Goal: Transaction & Acquisition: Purchase product/service

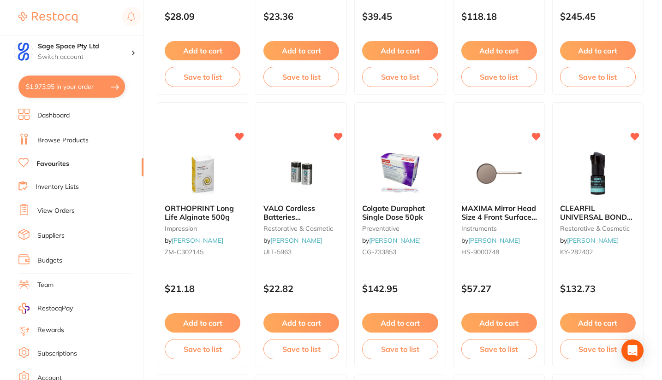
click at [88, 88] on button "$1,973.95 in your order" at bounding box center [71, 87] width 107 height 22
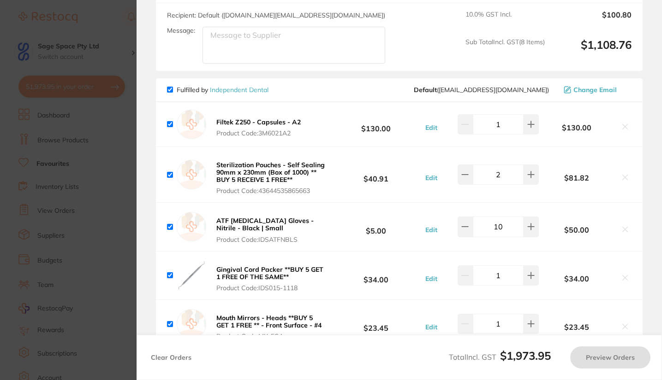
checkbox input "true"
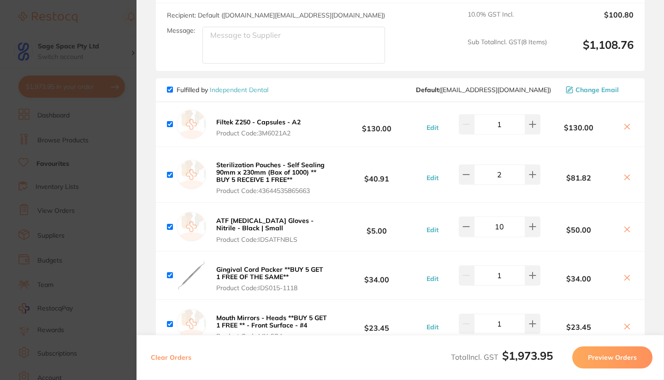
scroll to position [423, 0]
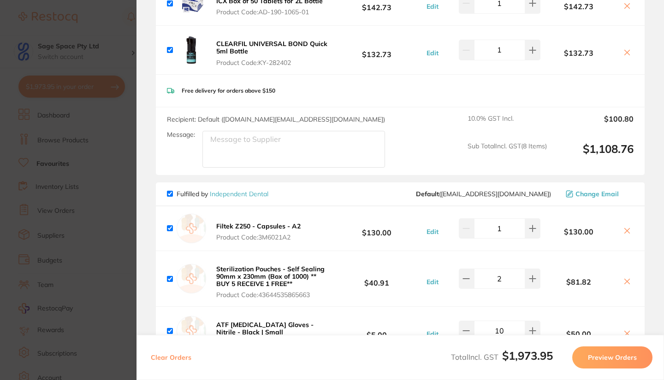
click at [623, 230] on icon at bounding box center [626, 230] width 7 height 7
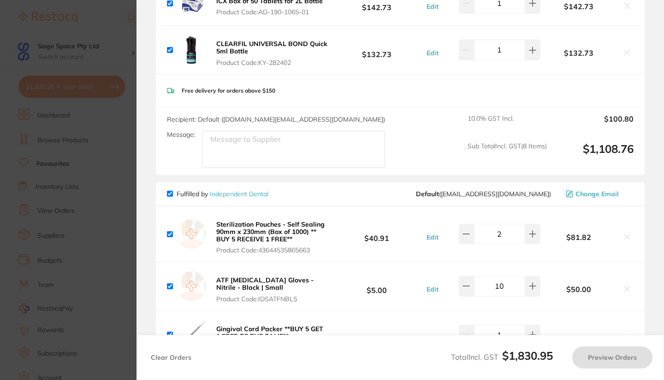
scroll to position [337, 0]
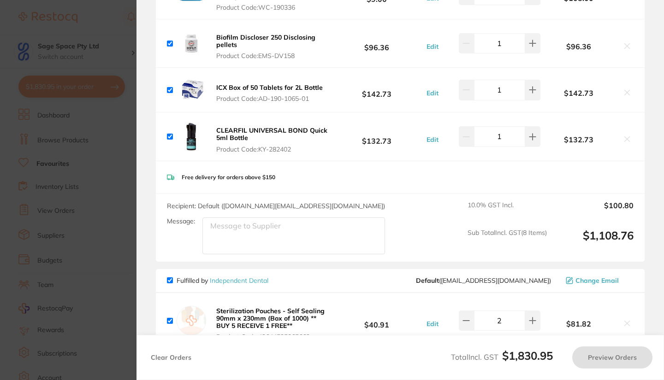
click at [661, 191] on section "Review Orders Your orders are being processed and we will notify you once we ha…" at bounding box center [399, 190] width 527 height 380
checkbox input "true"
click at [110, 26] on section "Update RRP Set your pre negotiated price for this item. Item Agreed RRP (excl. …" at bounding box center [332, 190] width 664 height 380
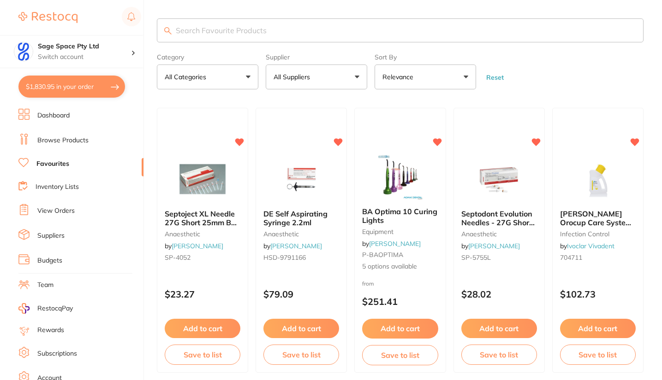
click at [64, 162] on link "Favourites" at bounding box center [52, 164] width 33 height 9
click at [69, 162] on li "Favourites" at bounding box center [80, 164] width 125 height 12
click at [343, 83] on button "All Suppliers" at bounding box center [316, 77] width 101 height 25
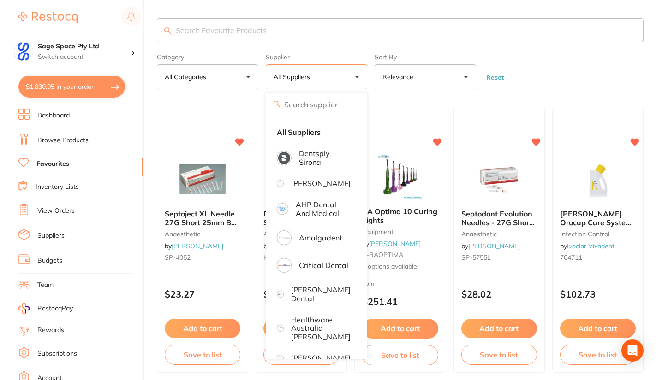
click at [320, 354] on p "[PERSON_NAME]" at bounding box center [320, 358] width 59 height 8
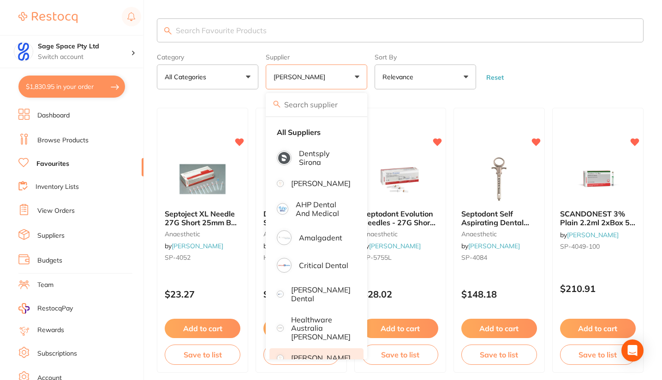
click at [538, 89] on form "Category All Categories All Categories anaesthetic crown & bridge disposables e…" at bounding box center [400, 70] width 486 height 40
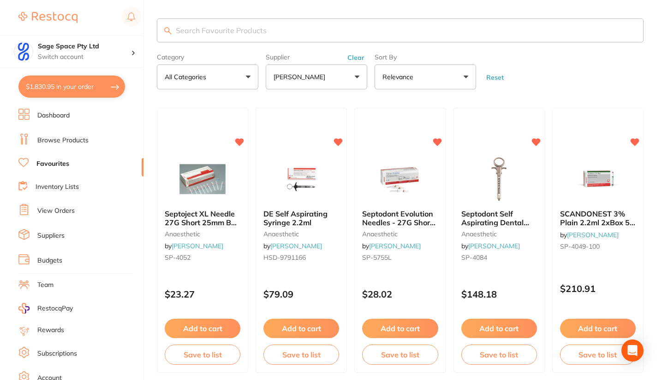
drag, startPoint x: 661, startPoint y: 39, endPoint x: 662, endPoint y: 52, distance: 13.4
click at [662, 52] on html "$1,830.95 Sage Space Pty Ltd Switch account Sage Space Pty Ltd $1,830.95 in you…" at bounding box center [331, 190] width 662 height 380
click at [590, 82] on form "Category All Categories All Categories anaesthetic crown & bridge disposables e…" at bounding box center [400, 70] width 486 height 40
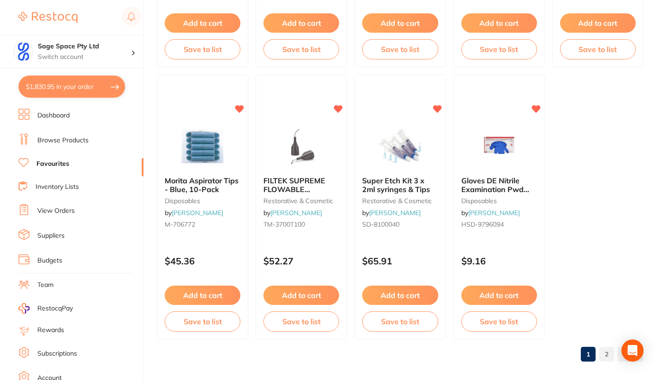
scroll to position [2766, 0]
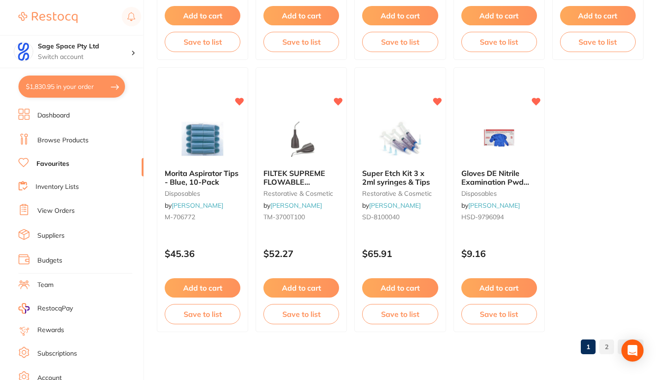
click at [606, 350] on link "2" at bounding box center [606, 347] width 15 height 18
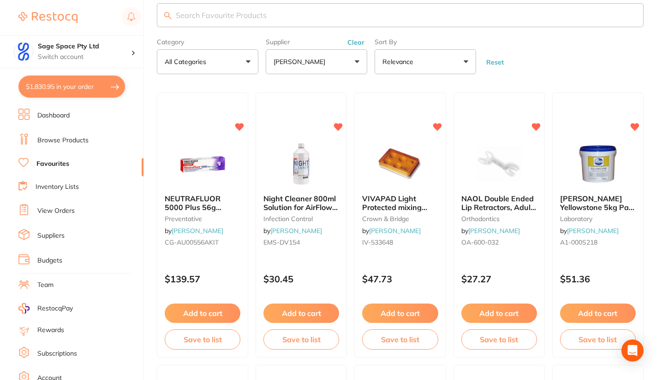
scroll to position [13, 0]
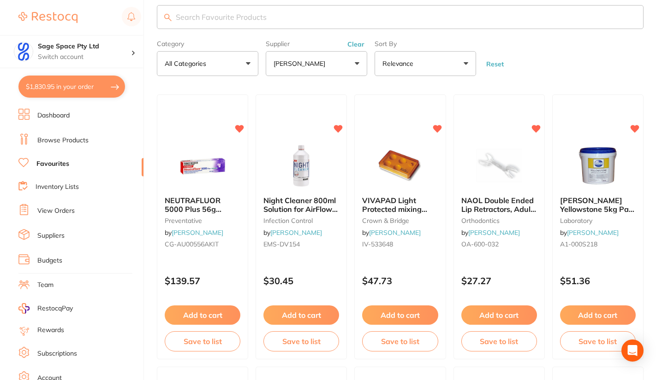
click at [192, 312] on button "Add to cart" at bounding box center [203, 315] width 76 height 19
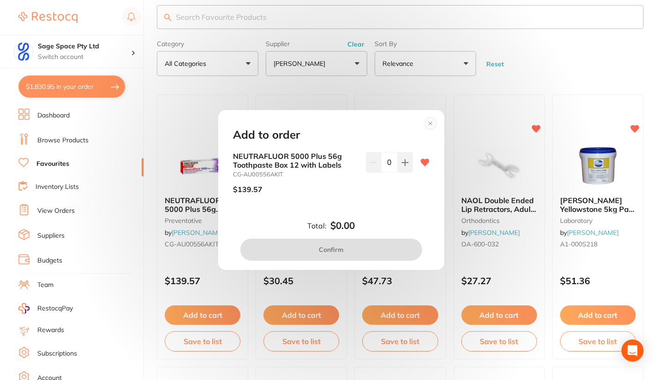
click at [403, 160] on icon at bounding box center [404, 162] width 7 height 7
type input "1"
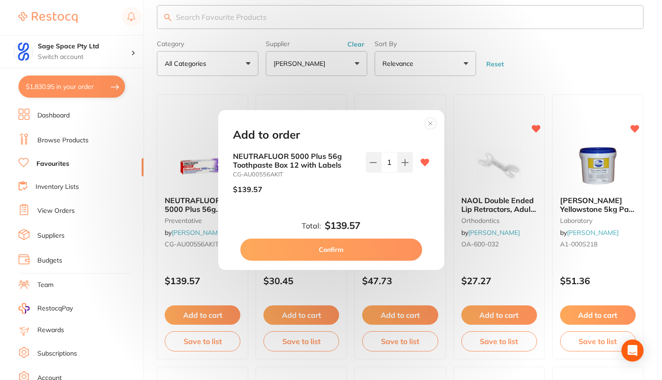
click at [334, 255] on button "Confirm" at bounding box center [331, 250] width 182 height 22
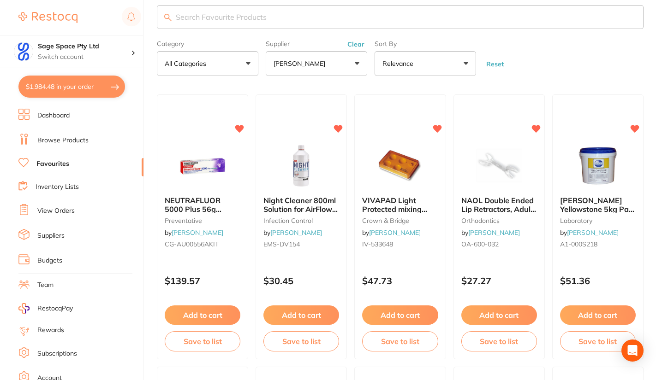
click at [76, 83] on button "$1,984.48 in your order" at bounding box center [71, 87] width 107 height 22
checkbox input "true"
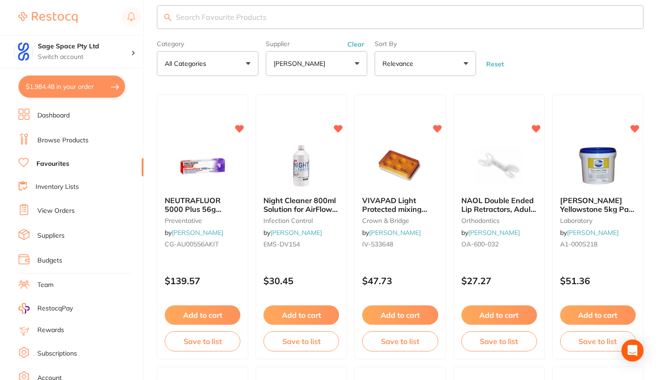
checkbox input "true"
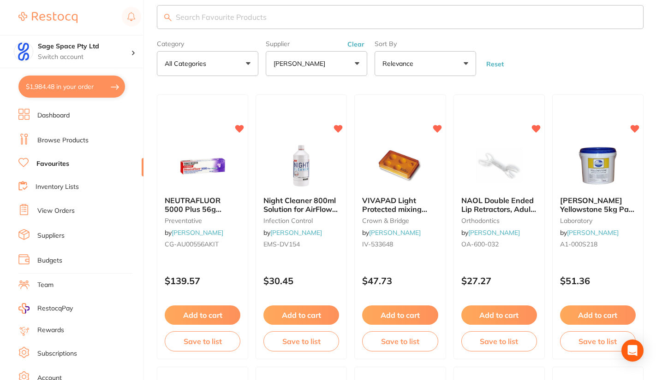
checkbox input "true"
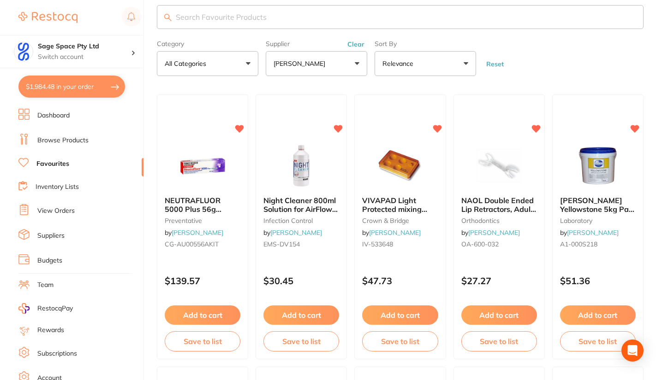
checkbox input "true"
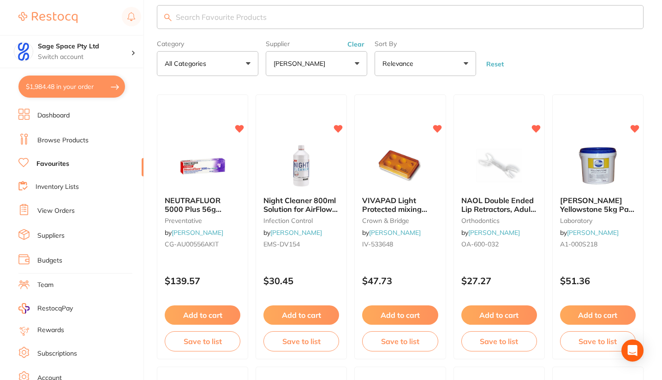
checkbox input "true"
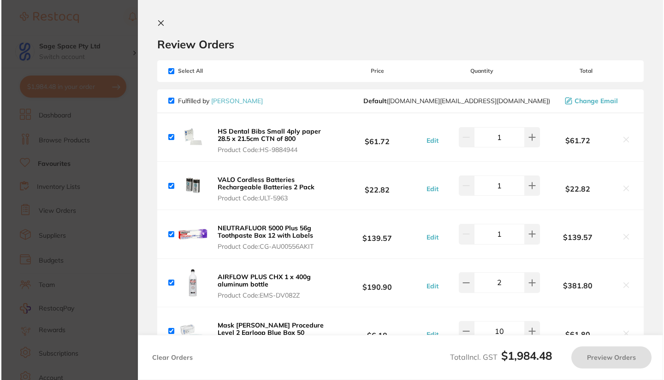
scroll to position [0, 0]
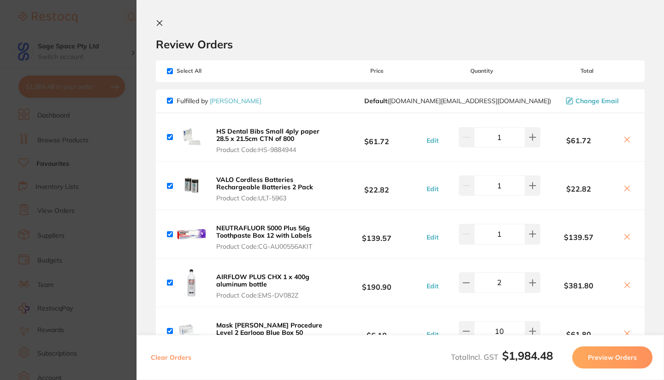
drag, startPoint x: 314, startPoint y: 244, endPoint x: 290, endPoint y: 244, distance: 24.9
click at [290, 244] on span "Product Code: CG-AU00556AKIT" at bounding box center [271, 246] width 111 height 7
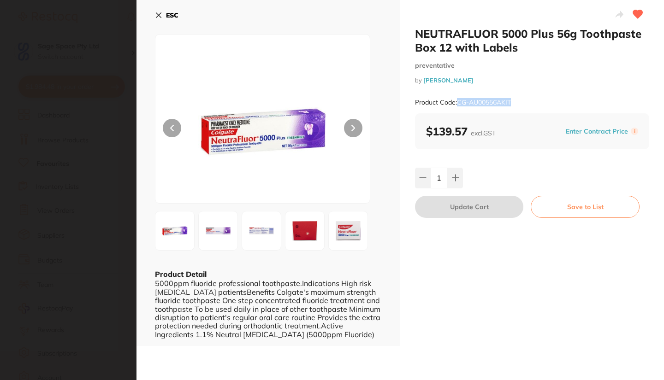
drag, startPoint x: 512, startPoint y: 100, endPoint x: 458, endPoint y: 100, distance: 53.9
click at [458, 100] on div "Product Code: CG-AU00556AKIT" at bounding box center [532, 102] width 234 height 23
copy small "CG-AU00556AKIT"
click at [158, 15] on icon at bounding box center [158, 15] width 5 height 5
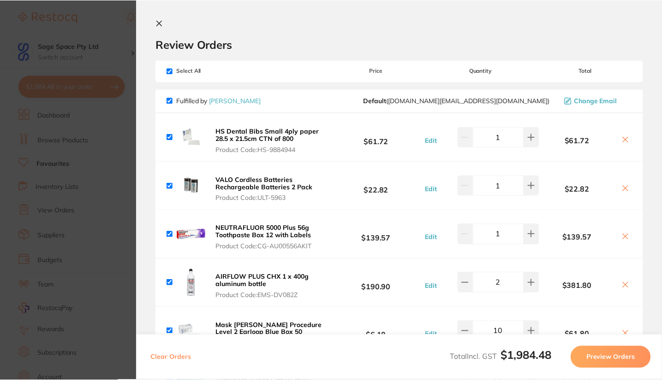
scroll to position [13, 0]
click at [157, 24] on icon at bounding box center [159, 22] width 7 height 7
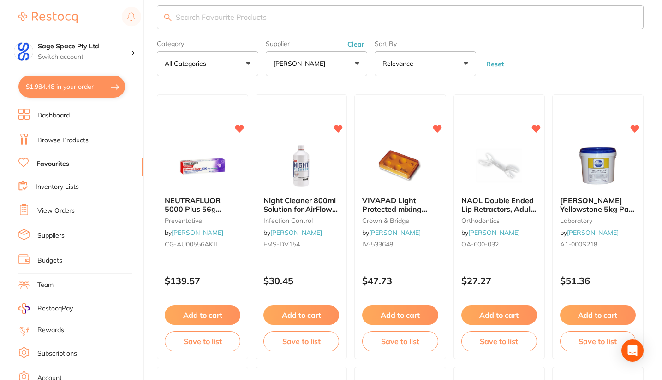
click at [71, 88] on button "$1,984.48 in your order" at bounding box center [71, 87] width 107 height 22
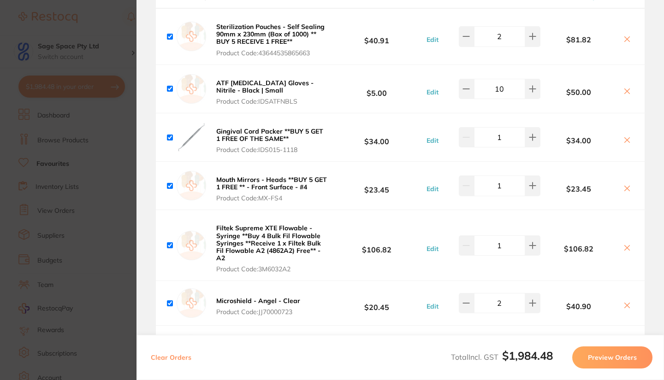
scroll to position [671, 0]
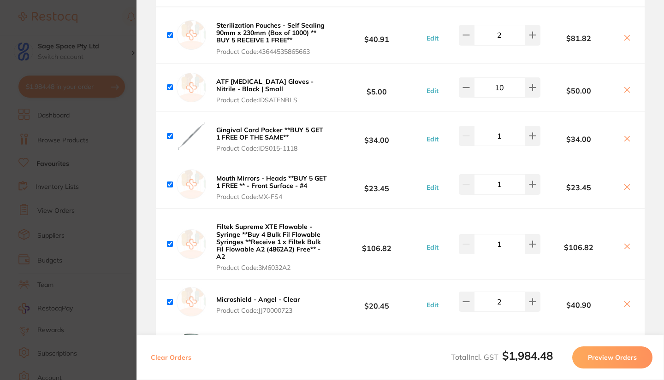
click at [271, 31] on b "Sterilization Pouches - Self Sealing 90mm x 230mm (Box of 1000) ** BUY 5 RECEIV…" at bounding box center [270, 32] width 108 height 23
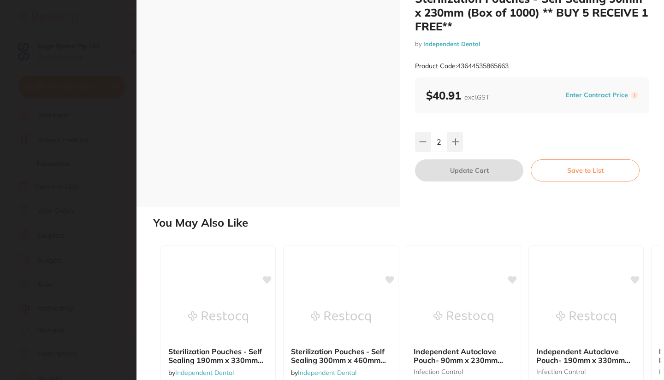
scroll to position [0, 0]
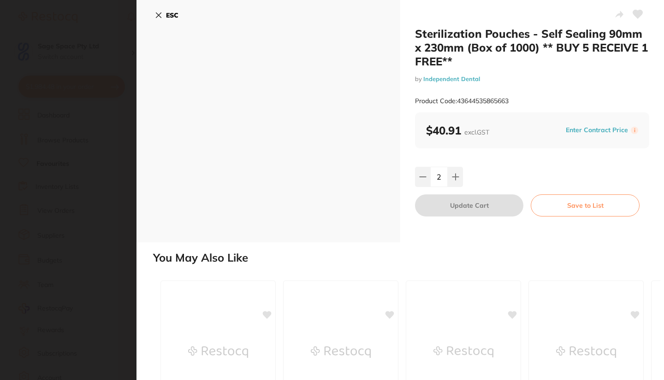
click at [158, 13] on icon at bounding box center [158, 15] width 7 height 7
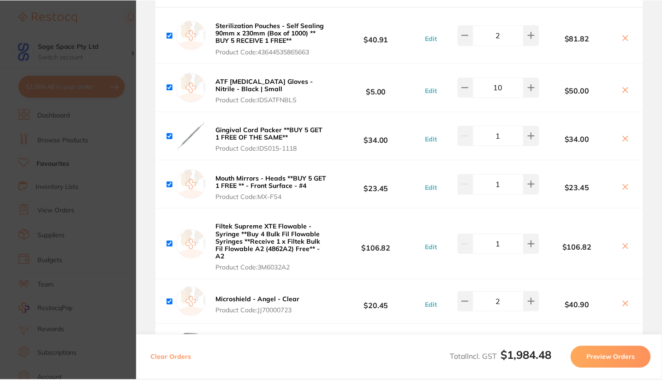
scroll to position [13, 0]
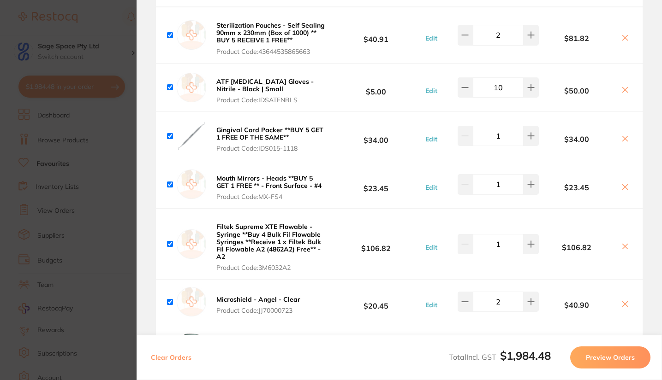
click at [127, 39] on section "Update RRP Set your pre negotiated price for this item. Item Agreed RRP (excl. …" at bounding box center [331, 190] width 662 height 380
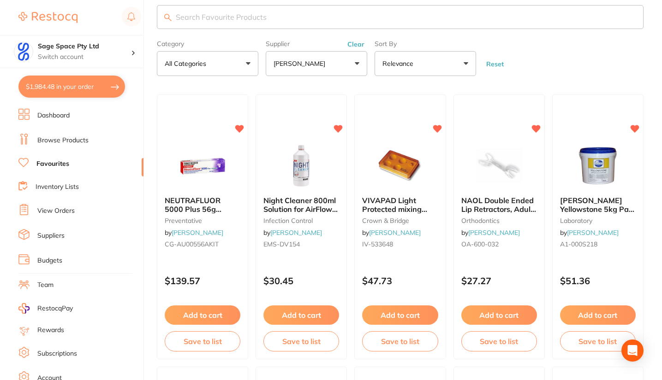
click at [59, 164] on link "Favourites" at bounding box center [52, 164] width 33 height 9
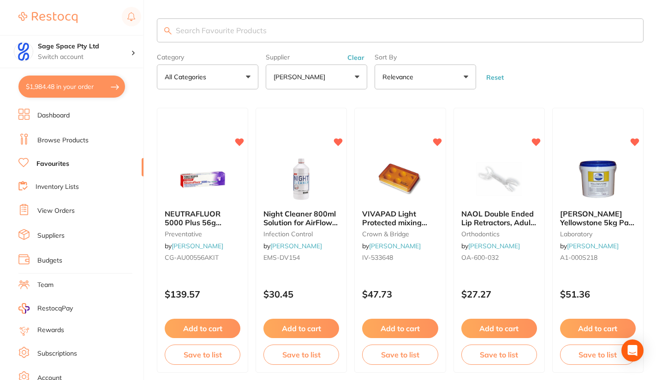
click at [356, 56] on button "Clear" at bounding box center [355, 57] width 23 height 8
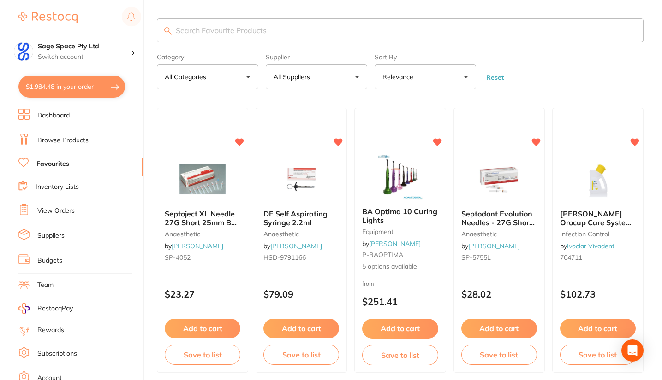
click at [354, 78] on button "All Suppliers" at bounding box center [316, 77] width 101 height 25
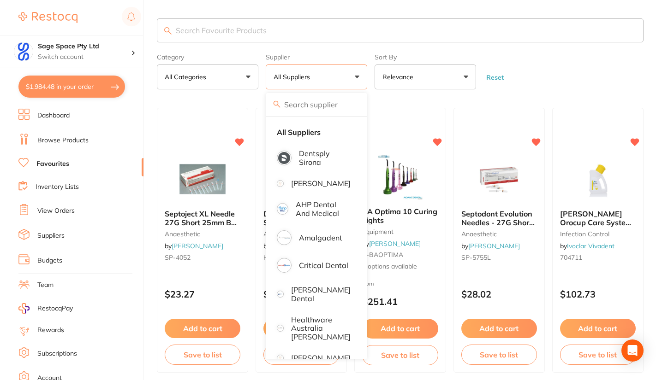
click at [283, 79] on p "All Suppliers" at bounding box center [293, 76] width 40 height 9
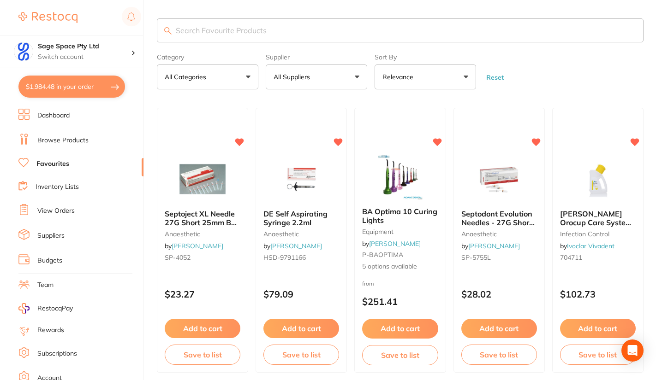
click at [357, 77] on button "All Suppliers" at bounding box center [316, 77] width 101 height 25
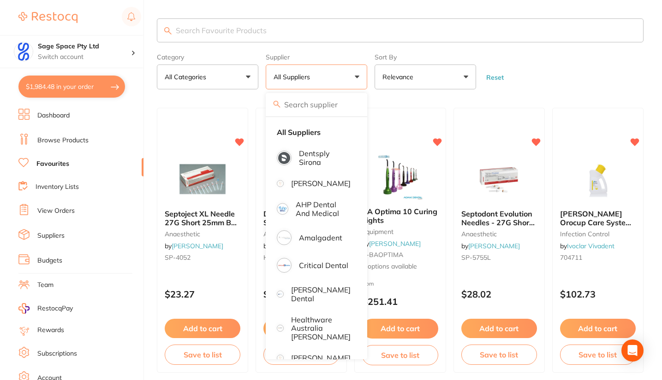
click at [295, 105] on input "search" at bounding box center [316, 104] width 101 height 23
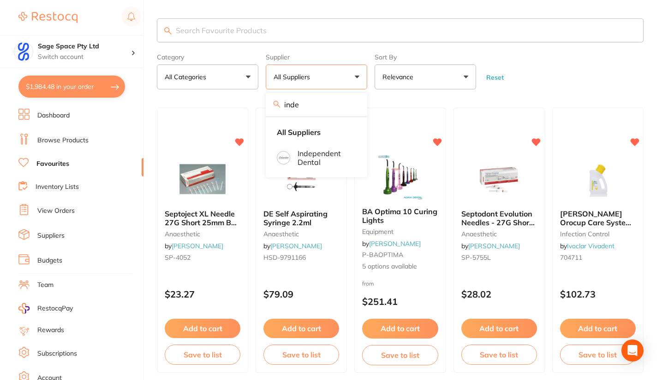
type input "inde"
click at [311, 157] on p "Independent Dental" at bounding box center [323, 157] width 53 height 17
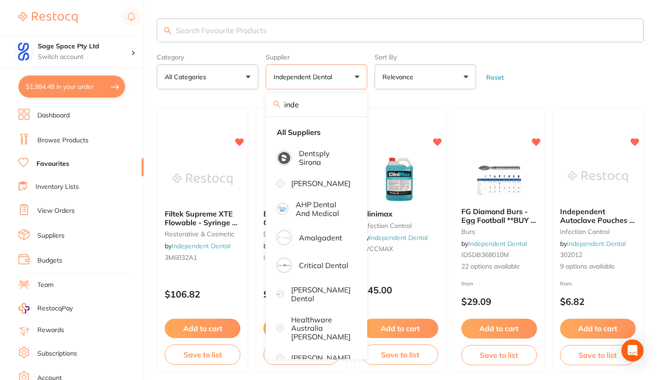
click at [529, 81] on form "Category All Categories All Categories burs disposables impression infection co…" at bounding box center [400, 70] width 486 height 40
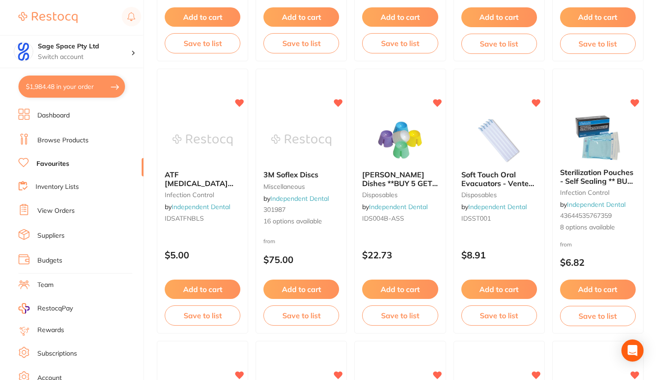
scroll to position [318, 0]
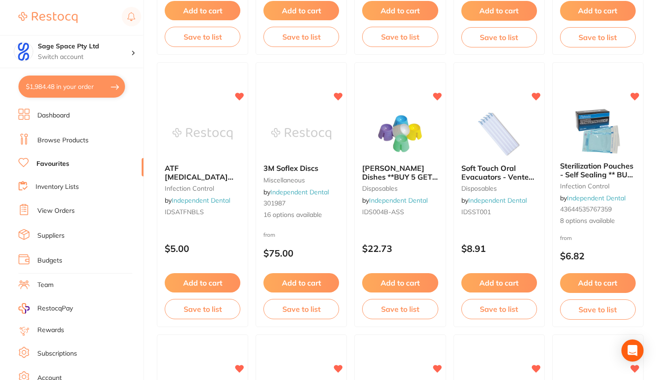
click at [597, 130] on img at bounding box center [598, 131] width 60 height 46
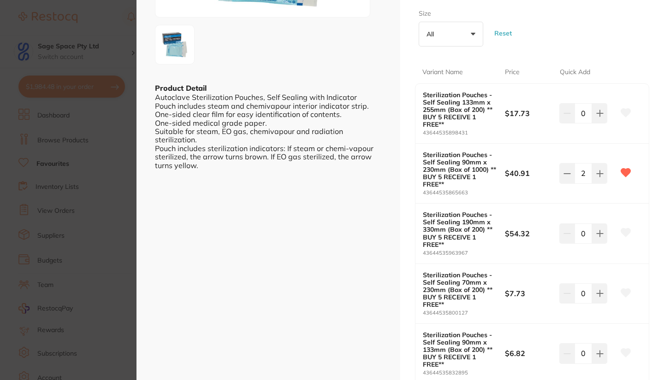
scroll to position [187, 0]
click at [596, 293] on icon at bounding box center [599, 292] width 7 height 7
type input "2"
click at [622, 291] on icon at bounding box center [626, 292] width 10 height 8
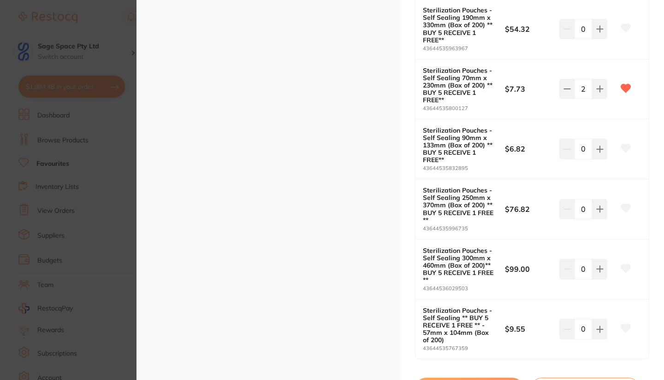
scroll to position [444, 0]
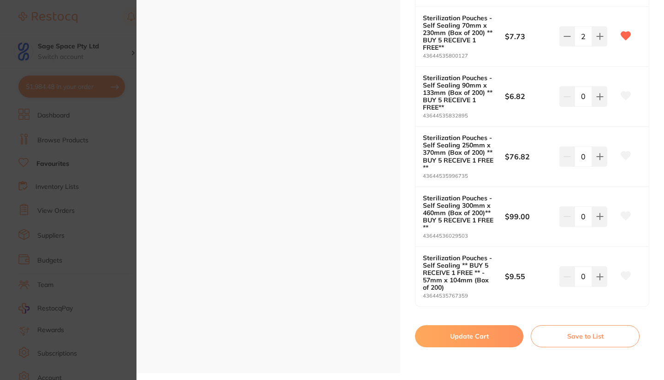
click at [459, 337] on button "Update Cart" at bounding box center [469, 337] width 108 height 22
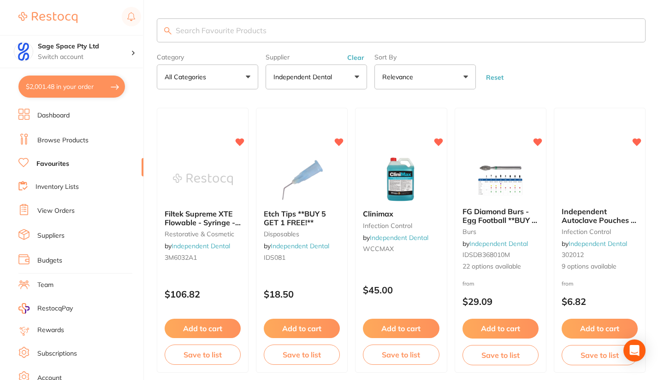
checkbox input "false"
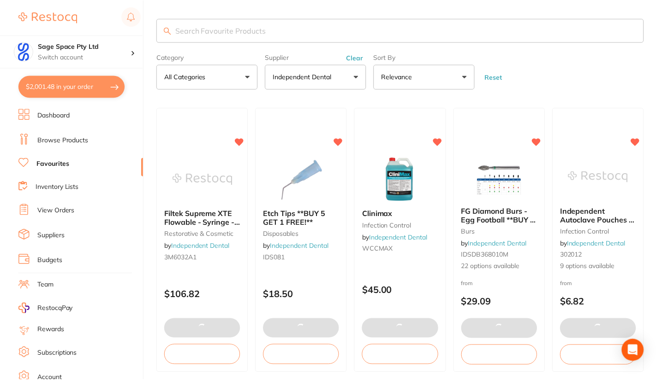
scroll to position [318, 0]
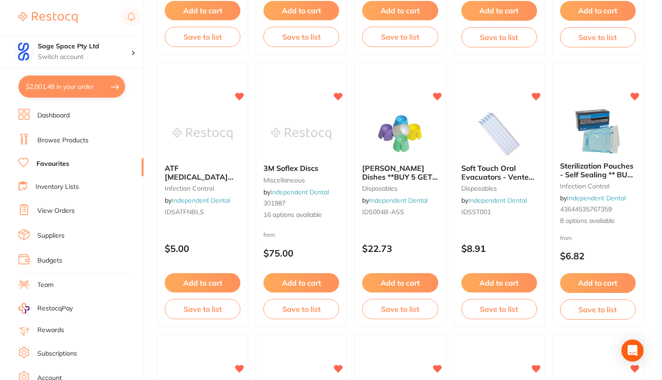
click at [600, 133] on img at bounding box center [598, 131] width 60 height 46
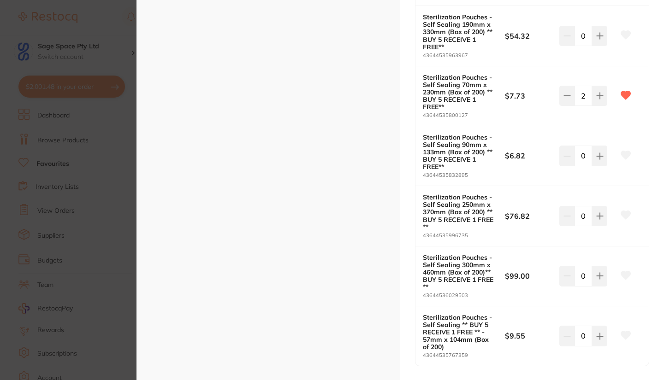
scroll to position [436, 0]
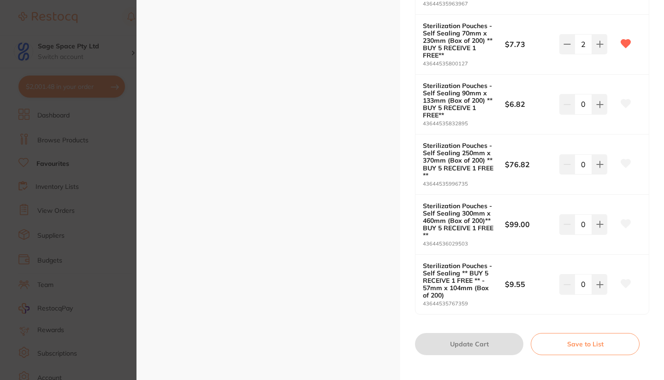
click at [623, 105] on icon at bounding box center [626, 104] width 10 height 8
click at [597, 107] on icon at bounding box center [599, 104] width 7 height 7
type input "1"
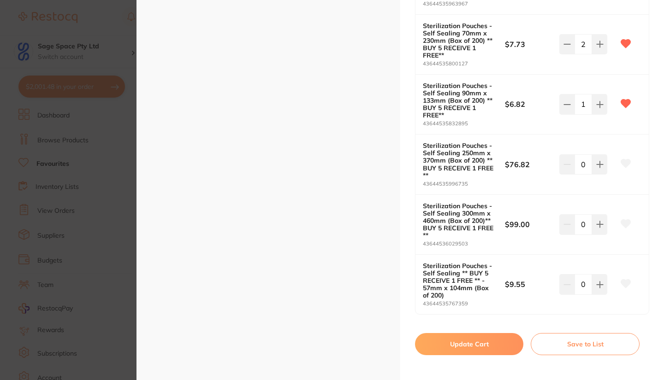
click at [481, 345] on button "Update Cart" at bounding box center [469, 344] width 108 height 22
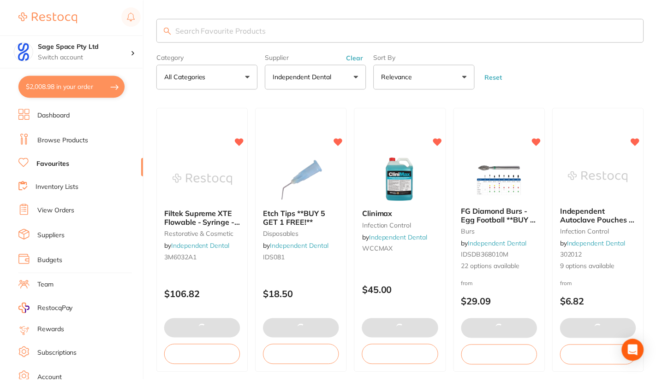
scroll to position [318, 0]
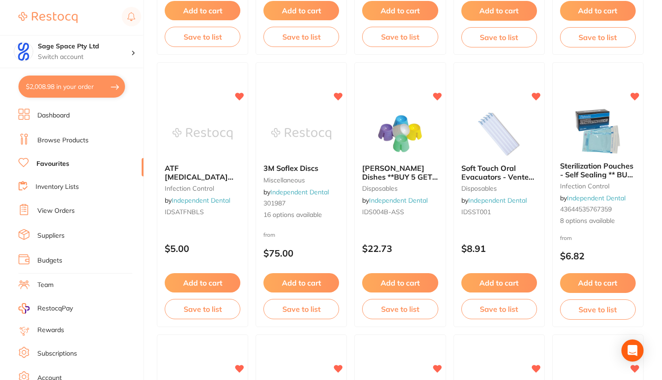
click at [83, 87] on button "$2,008.98 in your order" at bounding box center [71, 87] width 107 height 22
checkbox input "true"
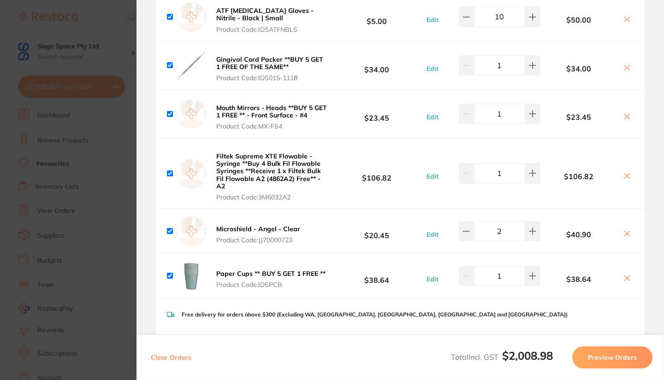
scroll to position [860, 0]
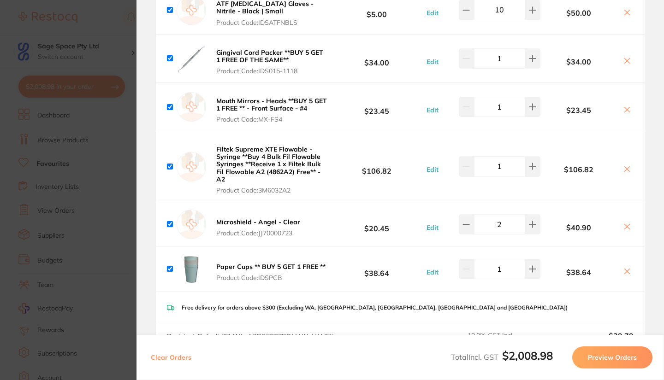
click at [625, 168] on icon at bounding box center [627, 169] width 5 height 5
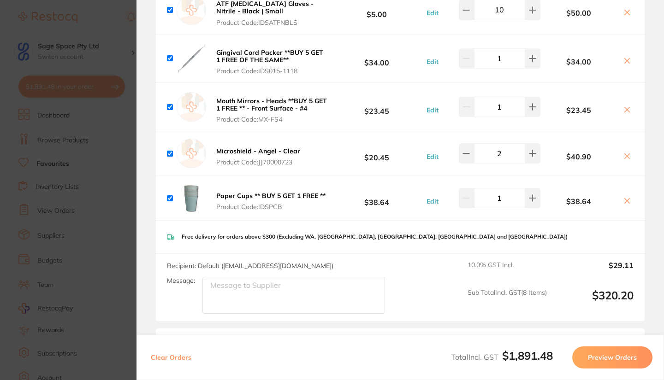
checkbox input "true"
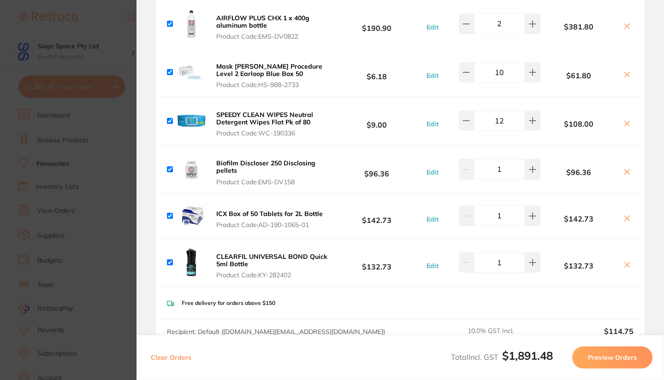
scroll to position [257, 0]
